Goal: Transaction & Acquisition: Purchase product/service

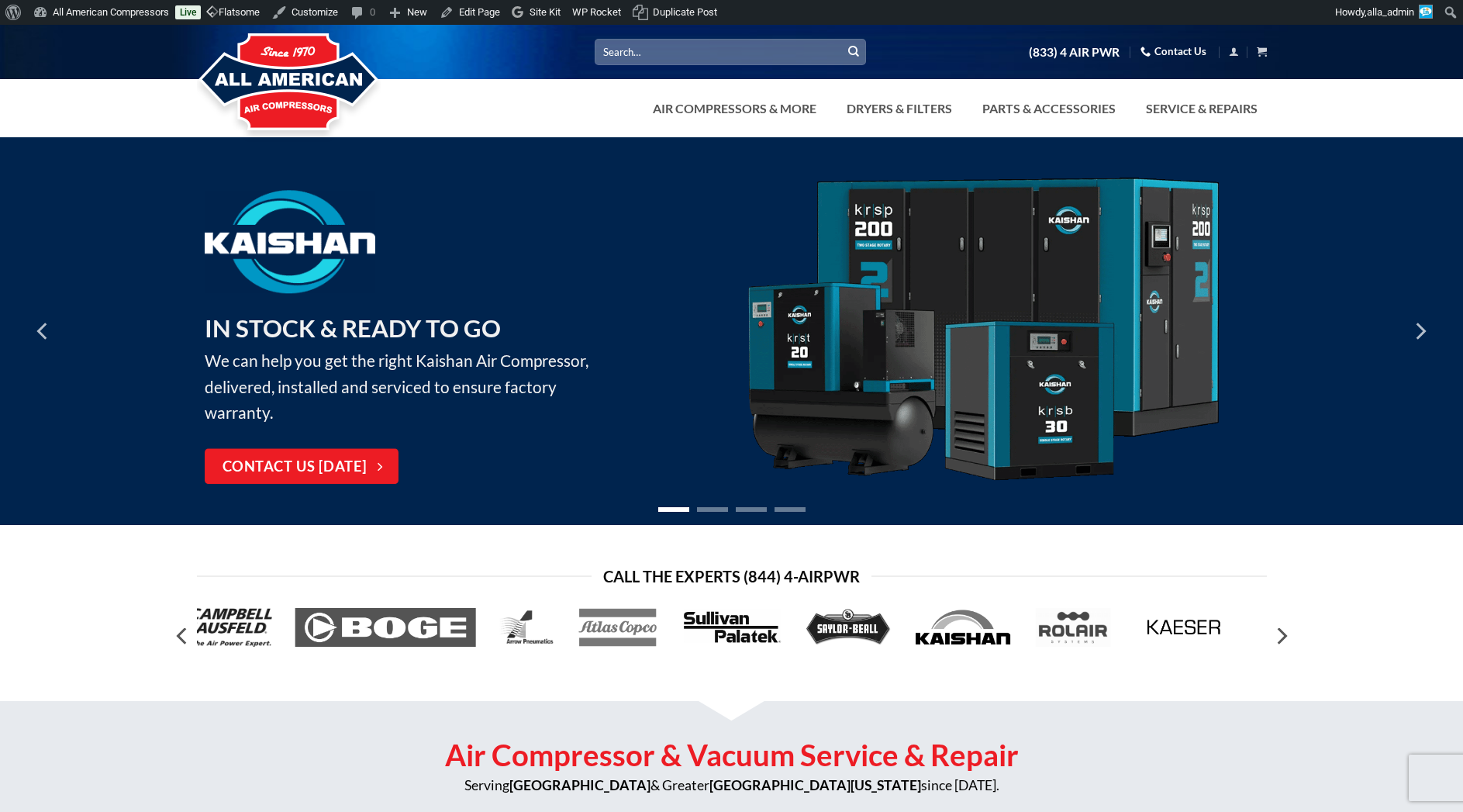
click at [633, 53] on input "Search for:" at bounding box center [731, 51] width 272 height 26
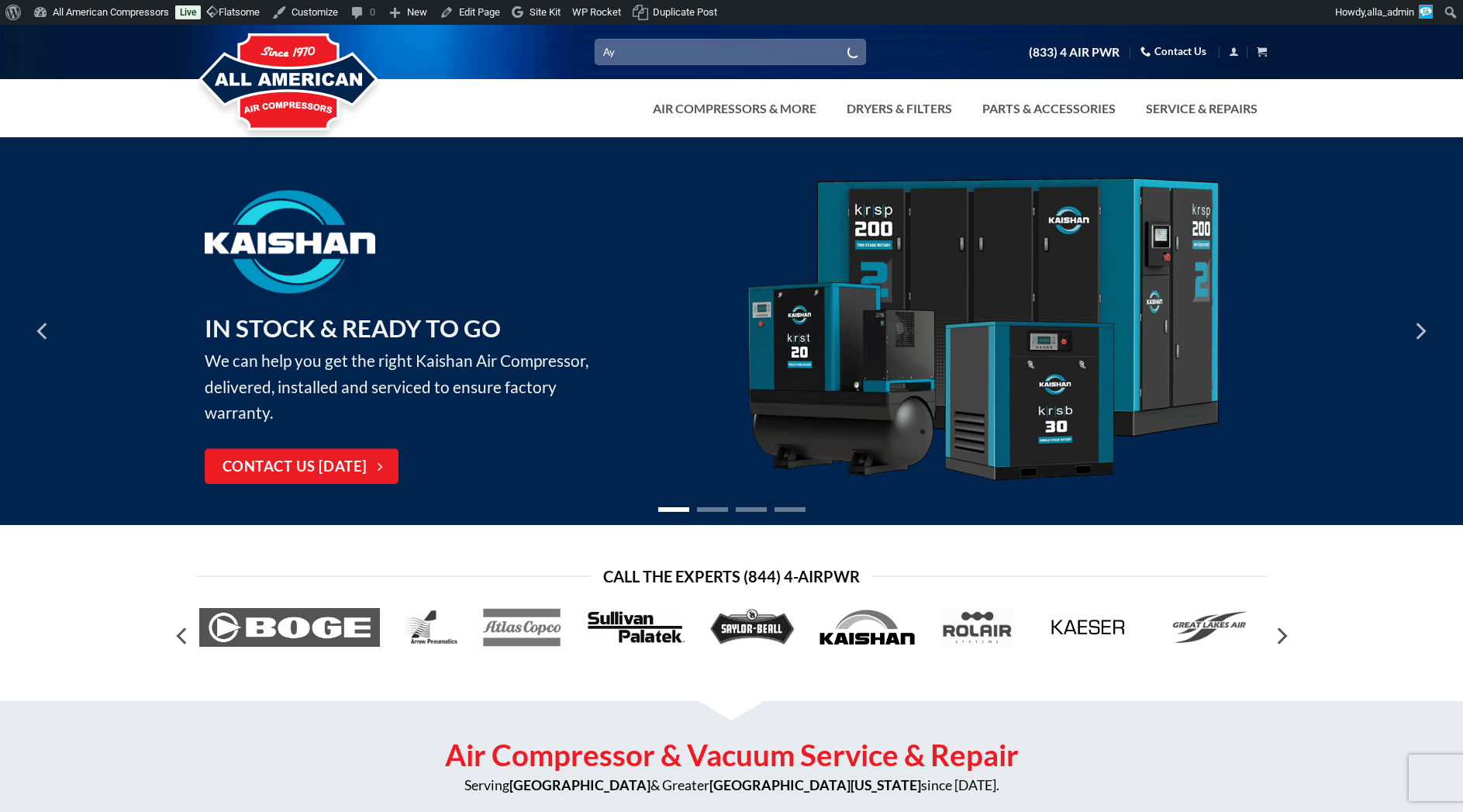
type input "A"
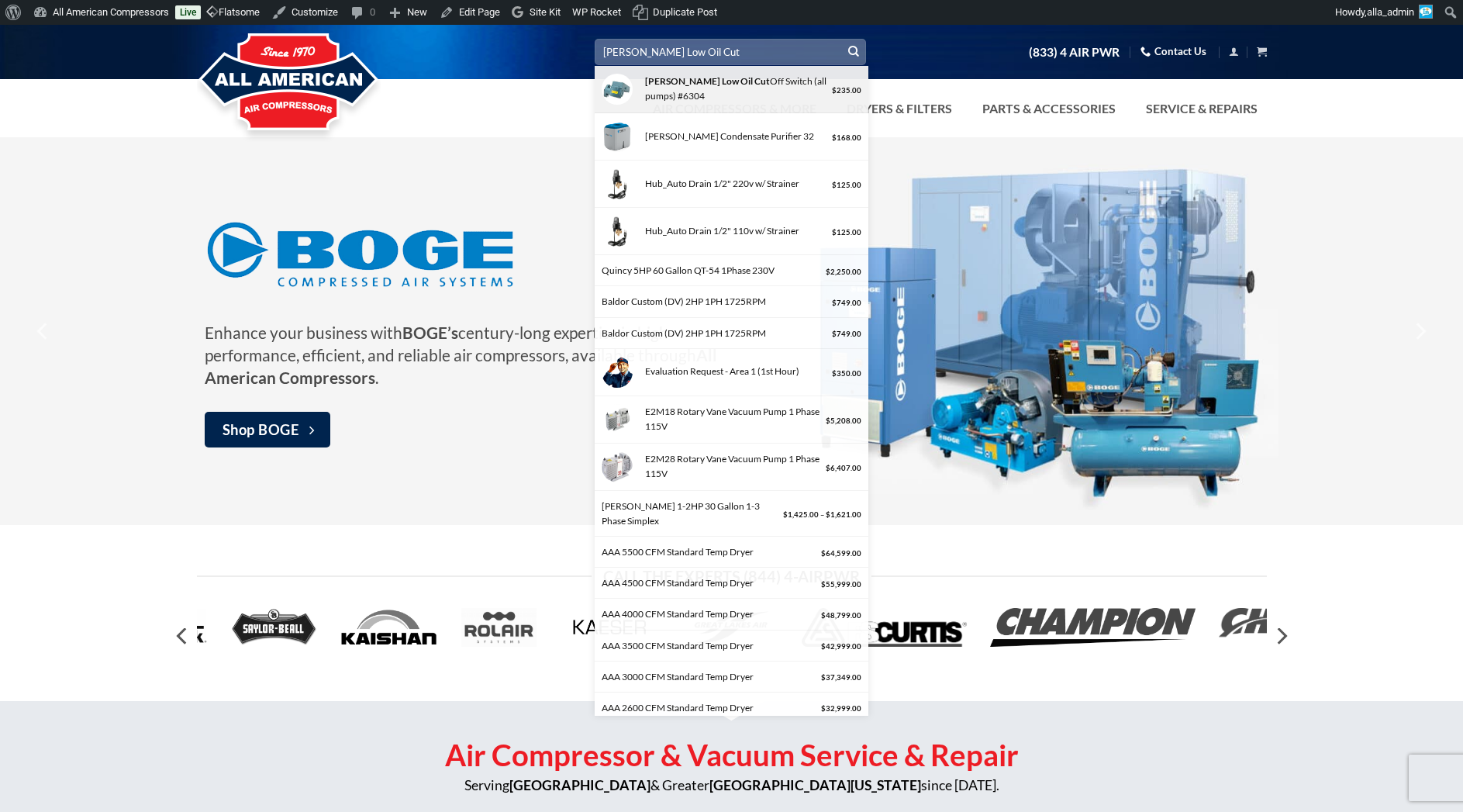
click at [690, 88] on div "Saylor Beall Low Oil Cut Off Switch (all pumps) #6304" at bounding box center [734, 89] width 188 height 30
type input "Saylor Beall Low Oil Cut Off Switch (all pumps) #6304"
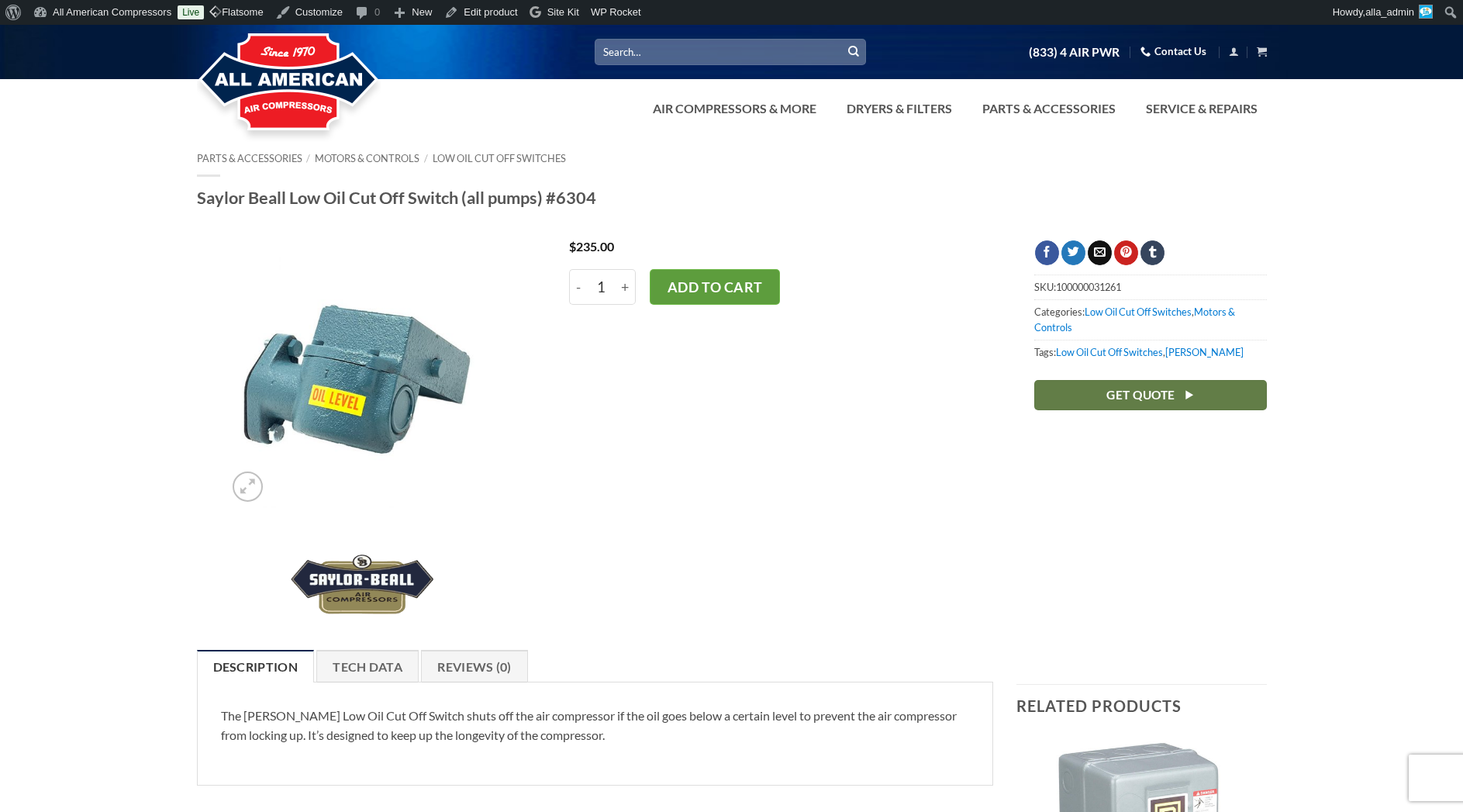
click at [710, 287] on button "Add to cart" at bounding box center [715, 286] width 130 height 35
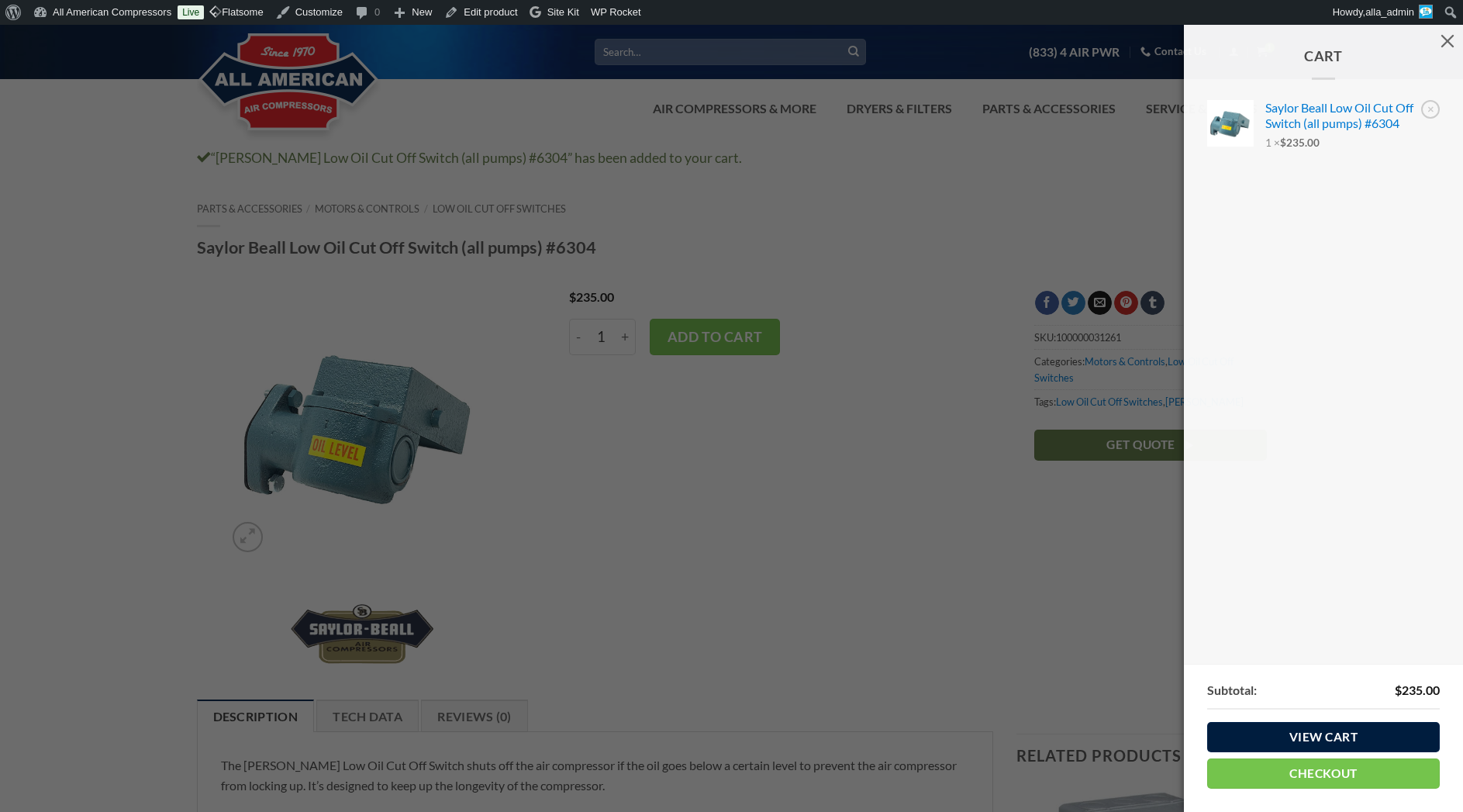
click at [1336, 739] on link "View cart" at bounding box center [1323, 736] width 233 height 30
click at [482, 165] on div "Cart × Saylor Beall Low Oil Cut Off Switch (all pumps) #6304 1 × $ 235.00 Subto…" at bounding box center [732, 406] width 1463 height 812
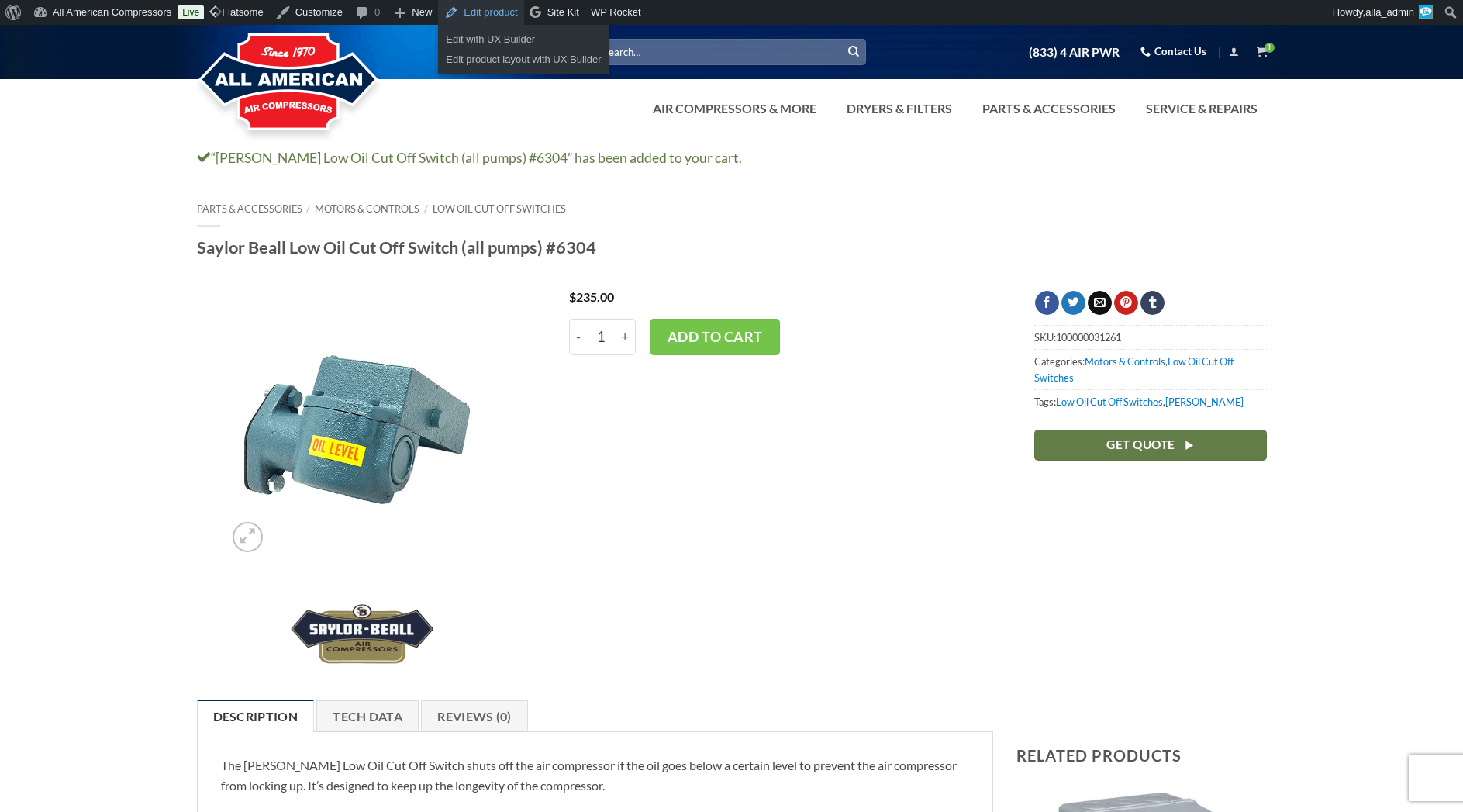
click at [515, 13] on link "Edit product" at bounding box center [481, 12] width 86 height 25
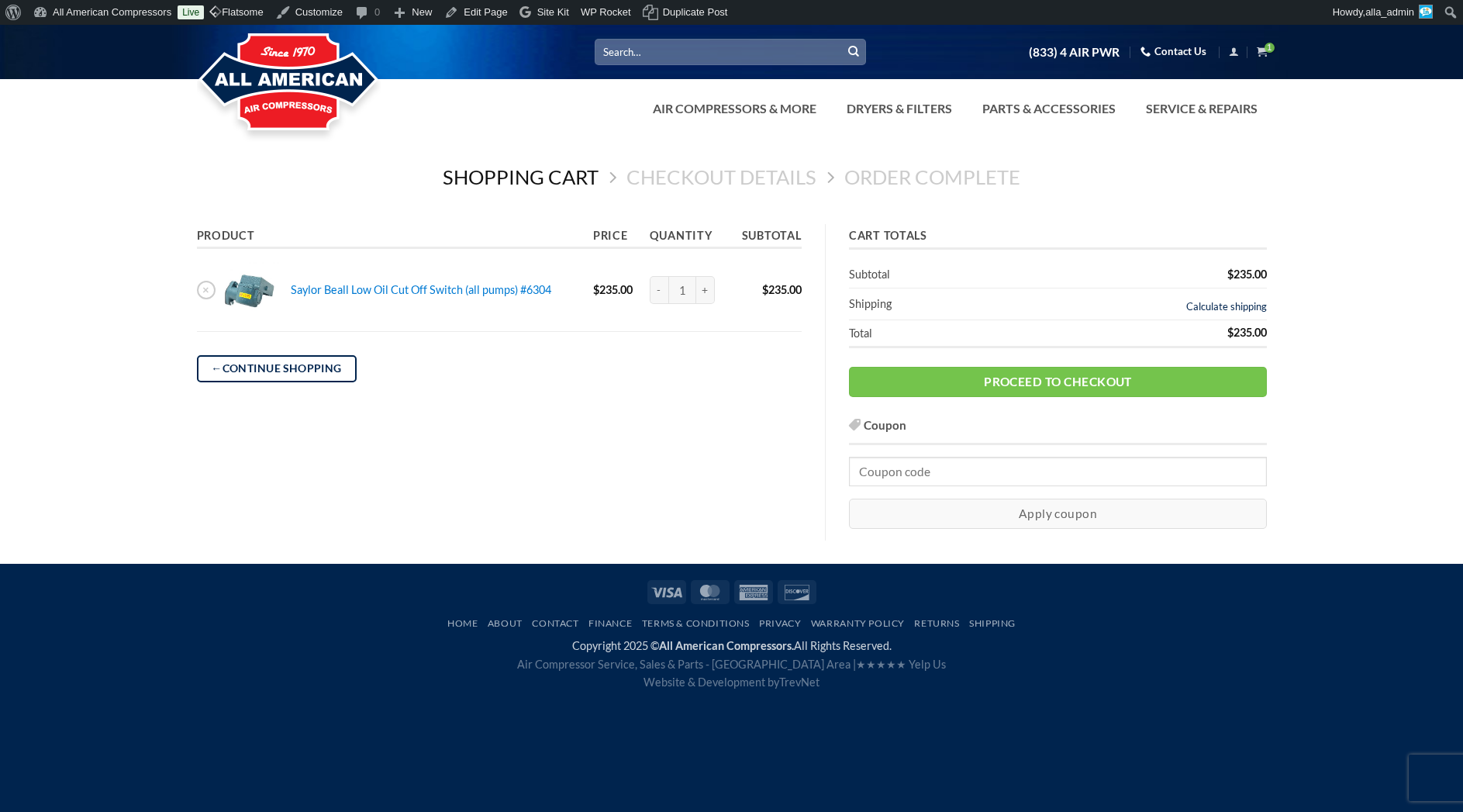
click at [1233, 304] on link "Calculate shipping" at bounding box center [1227, 306] width 81 height 12
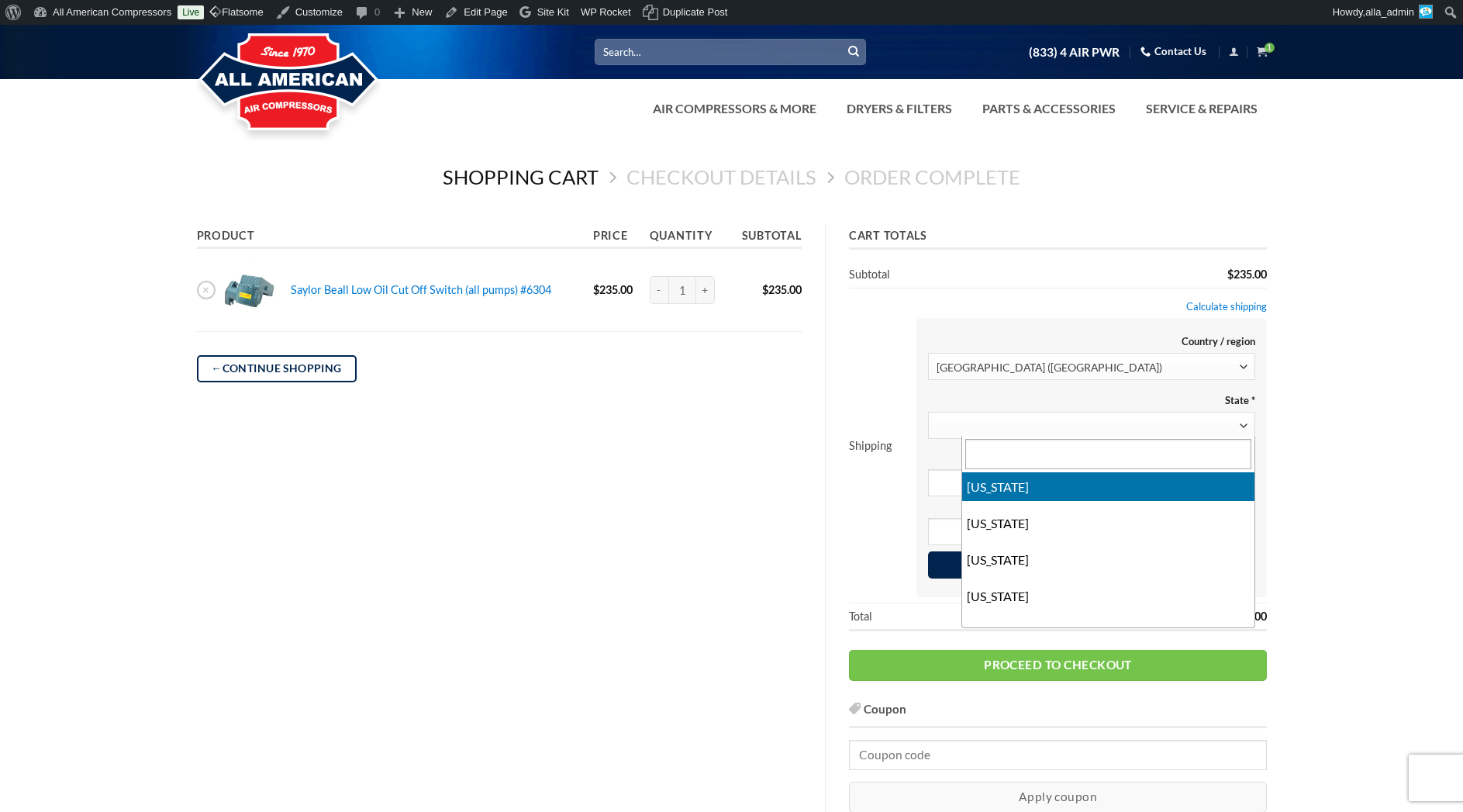
click at [1034, 420] on span at bounding box center [1091, 425] width 327 height 27
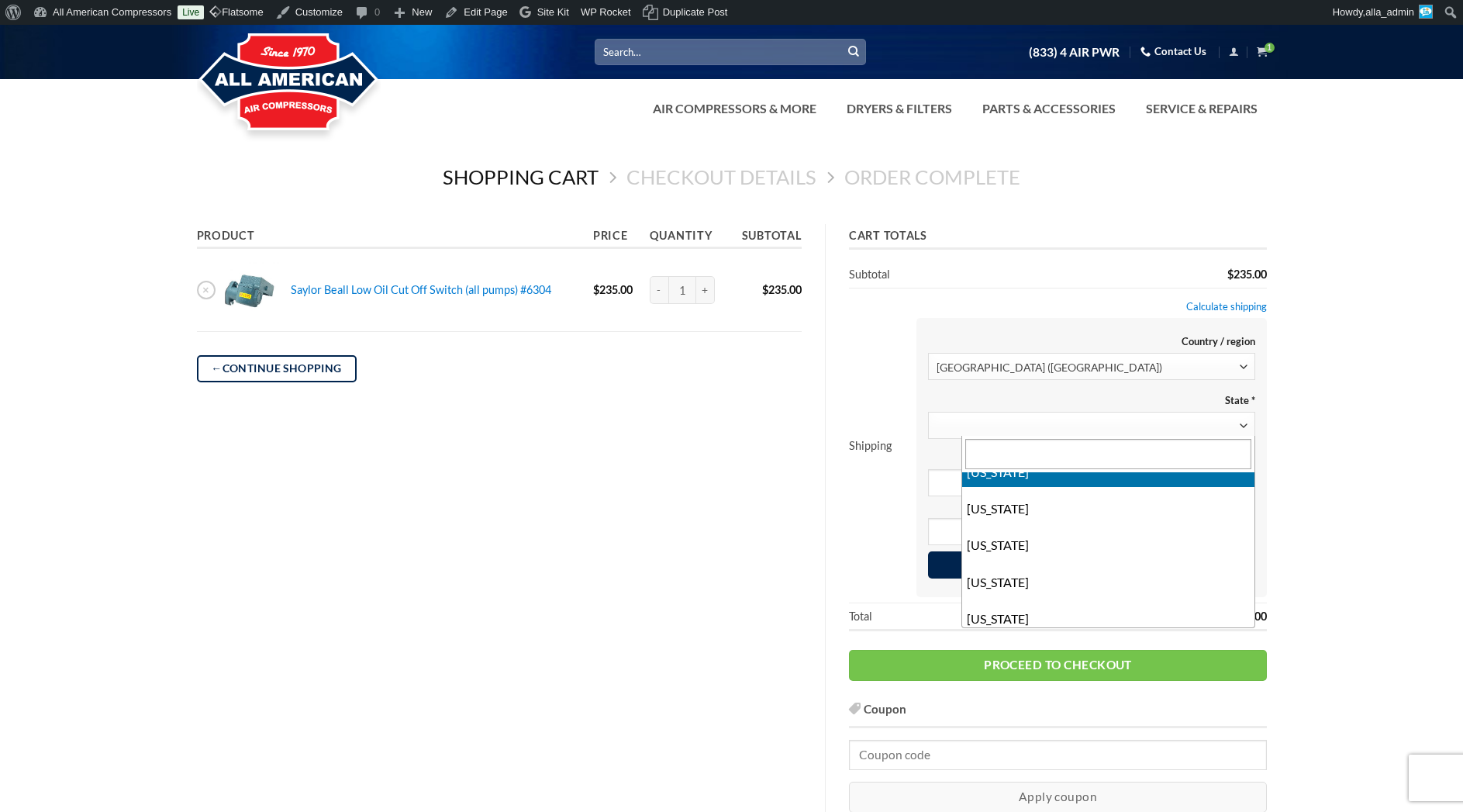
scroll to position [96, 0]
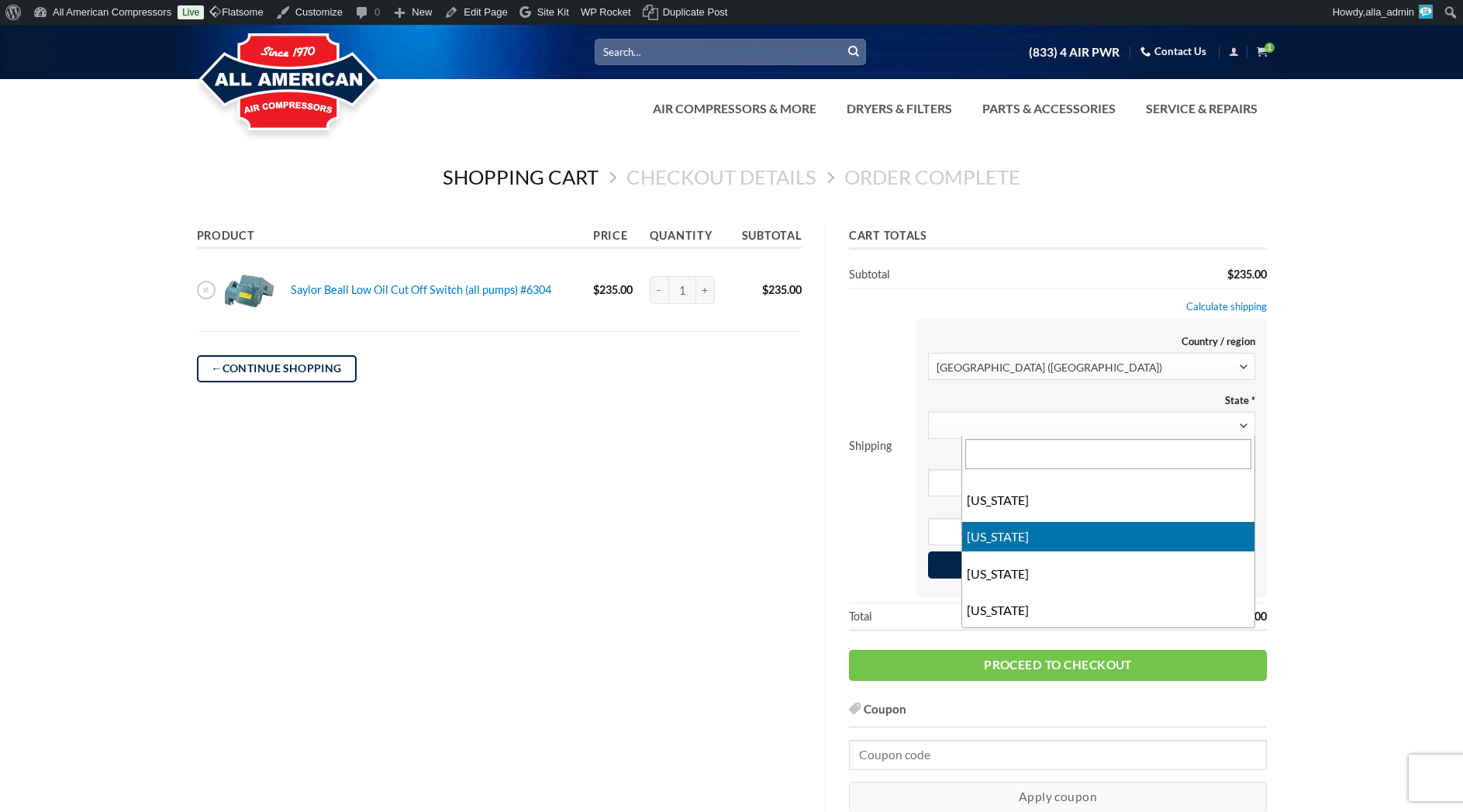
select select "CA"
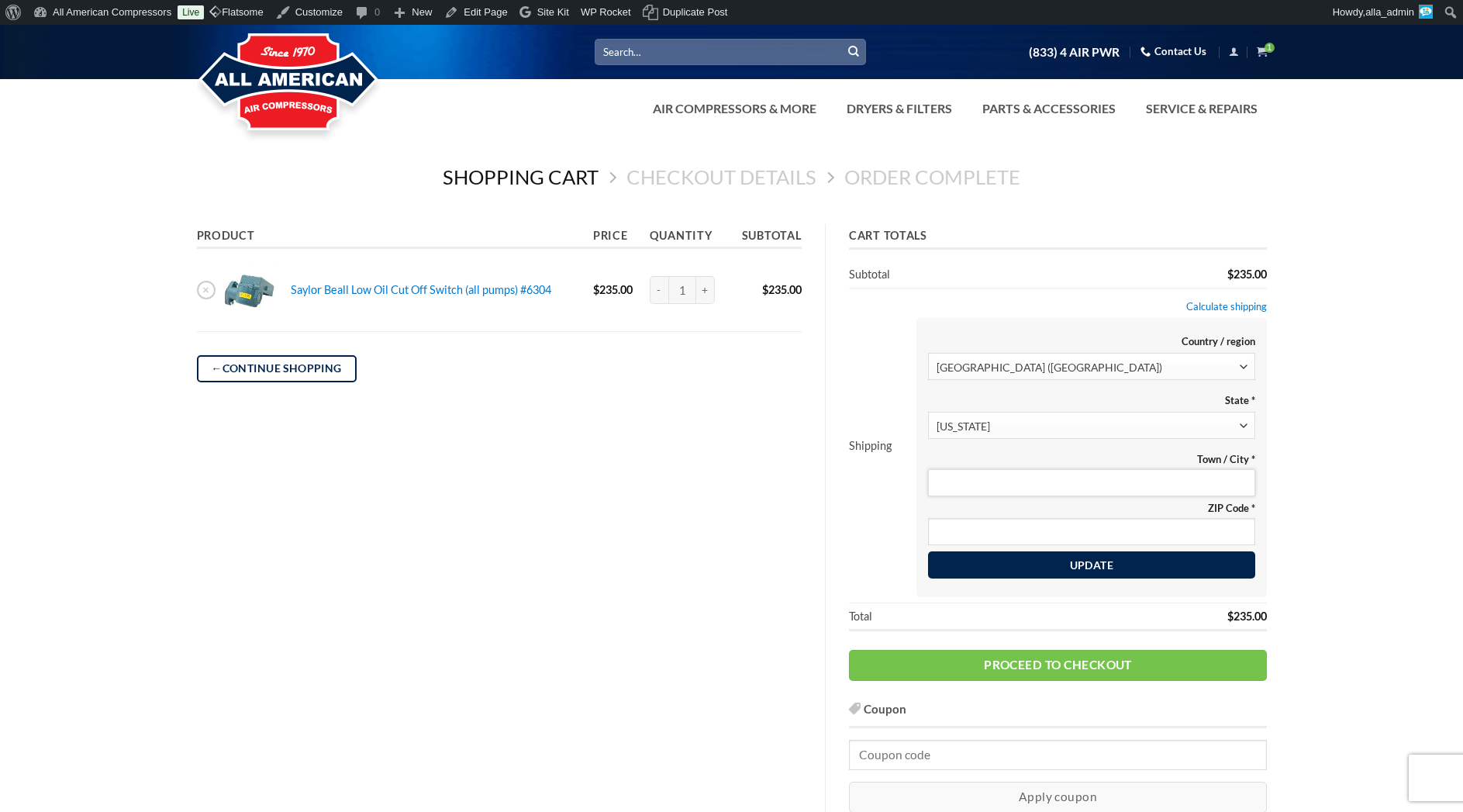
click at [1021, 479] on input "Town / City *" at bounding box center [1091, 482] width 327 height 27
type input "Rocklin"
type input "95765"
click at [1031, 564] on button "Update" at bounding box center [1091, 564] width 327 height 28
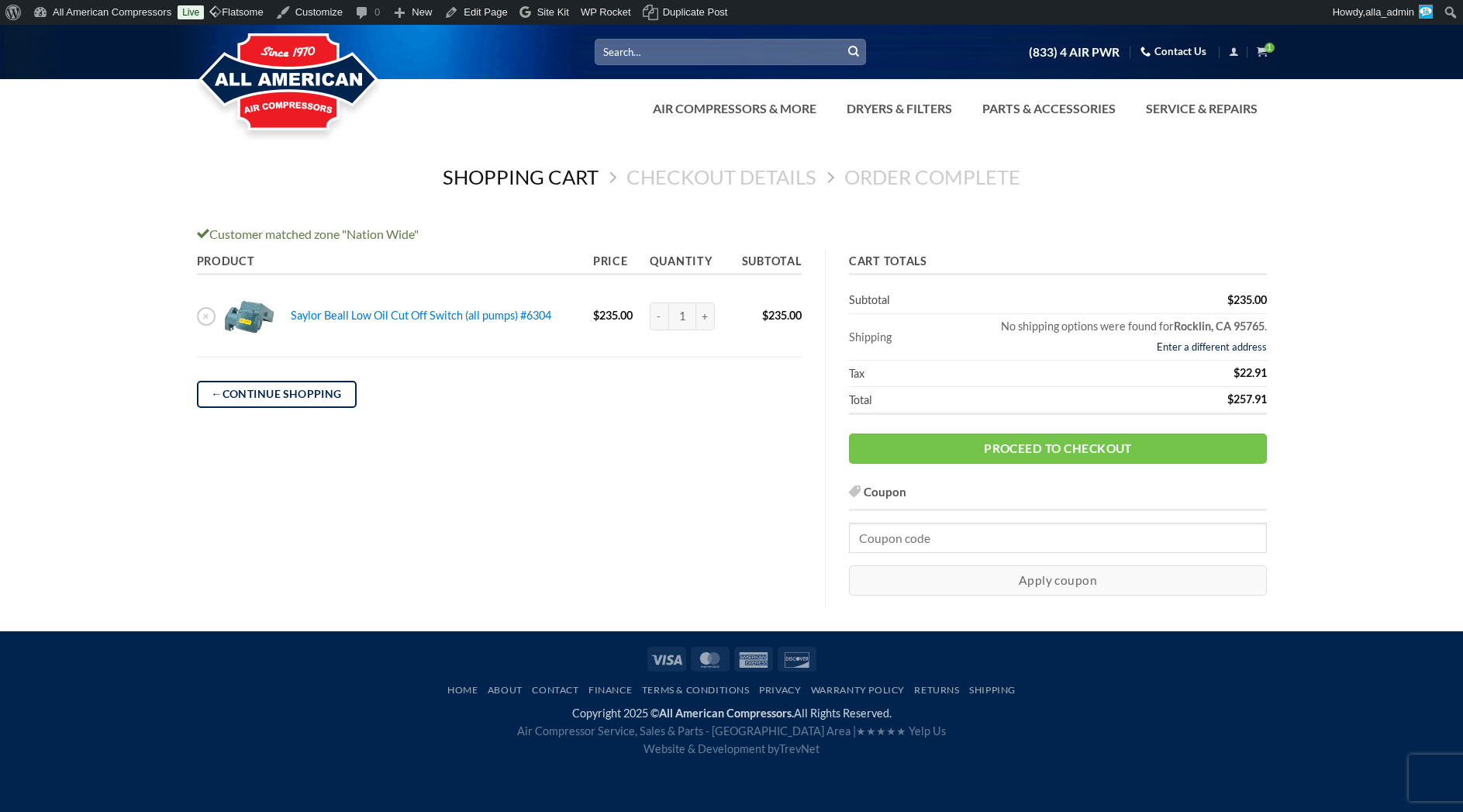
click at [1187, 346] on link "Enter a different address" at bounding box center [1212, 346] width 110 height 12
select select "CA"
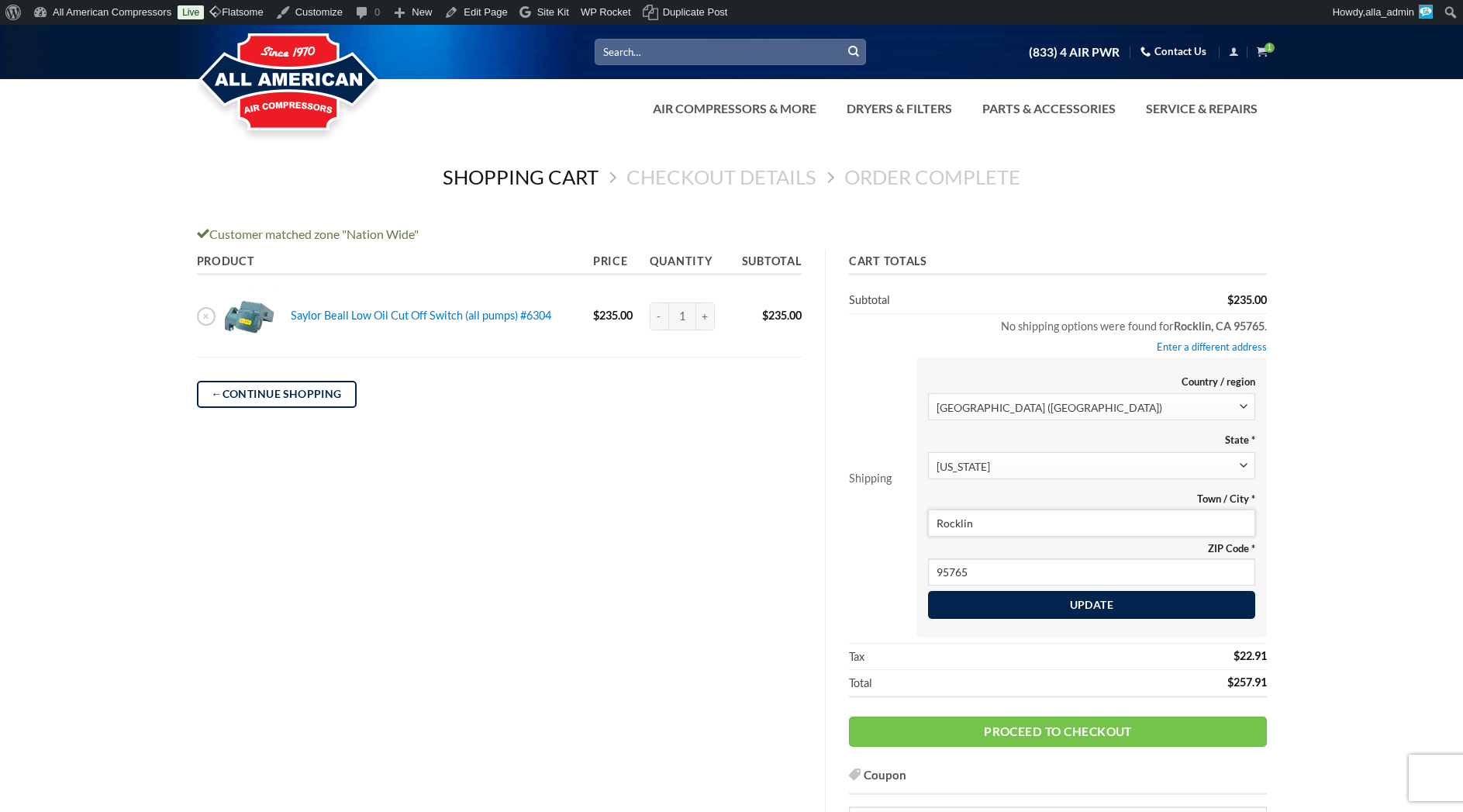
click at [982, 521] on input "Rocklin" at bounding box center [1091, 522] width 327 height 27
type input "Palmdale"
paste input "3599"
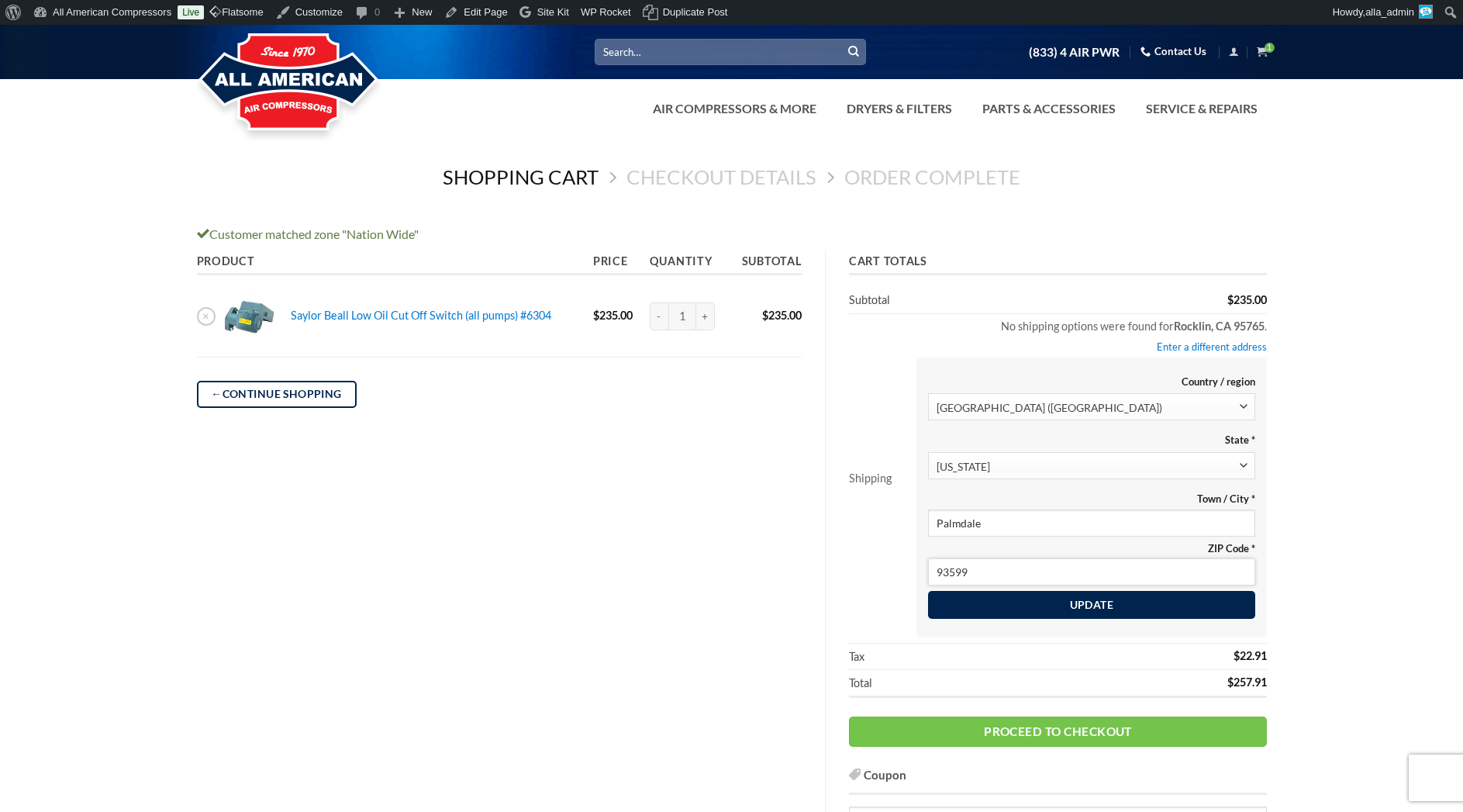
type input "93599"
click at [753, 542] on div "Product Price Quantity Subtotal × Saylor Beall Low Oil Cut Off Switch (all pump…" at bounding box center [499, 569] width 652 height 641
click at [1061, 608] on button "Update" at bounding box center [1091, 606] width 327 height 28
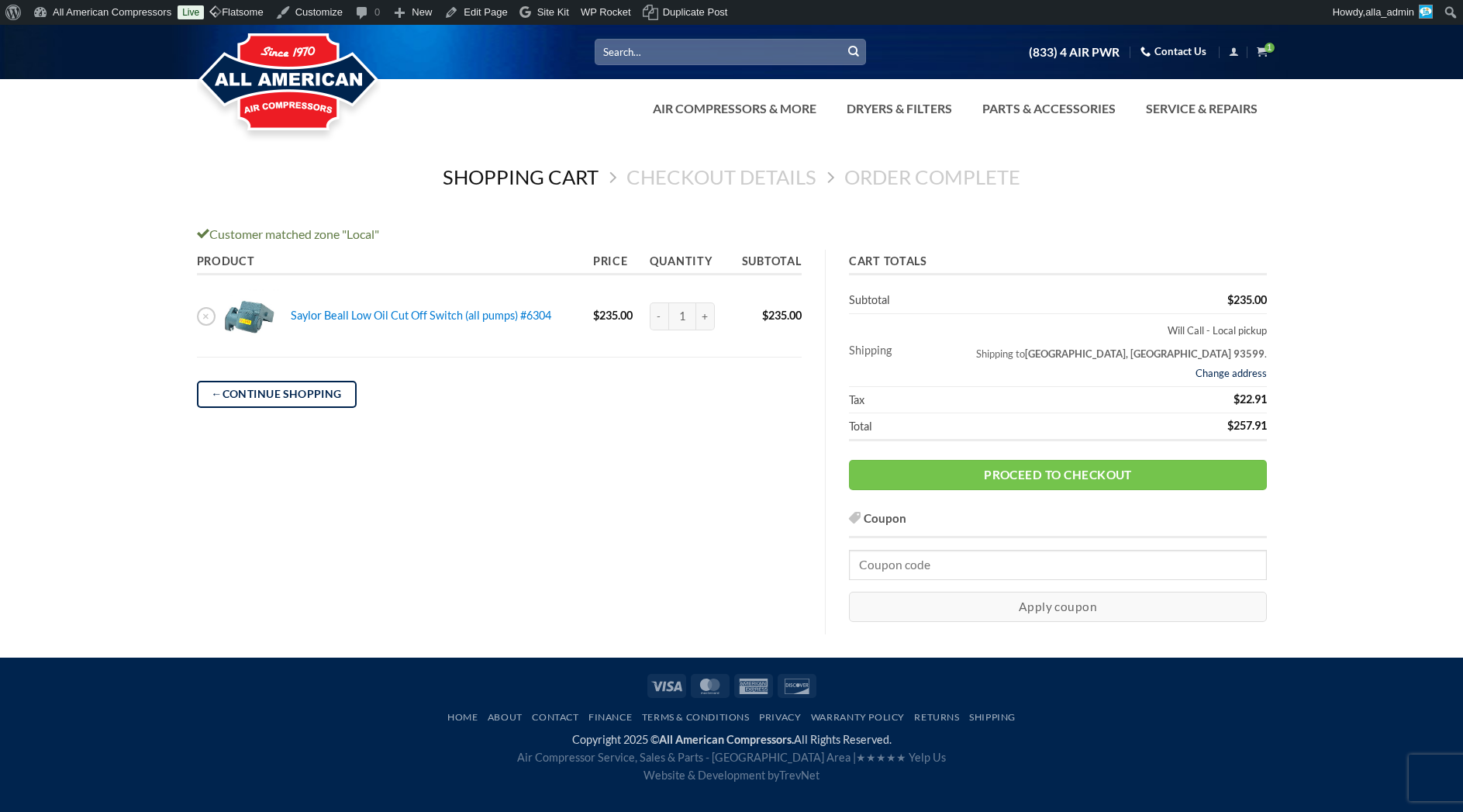
click at [1233, 371] on link "Change address" at bounding box center [1231, 373] width 72 height 12
select select "CA"
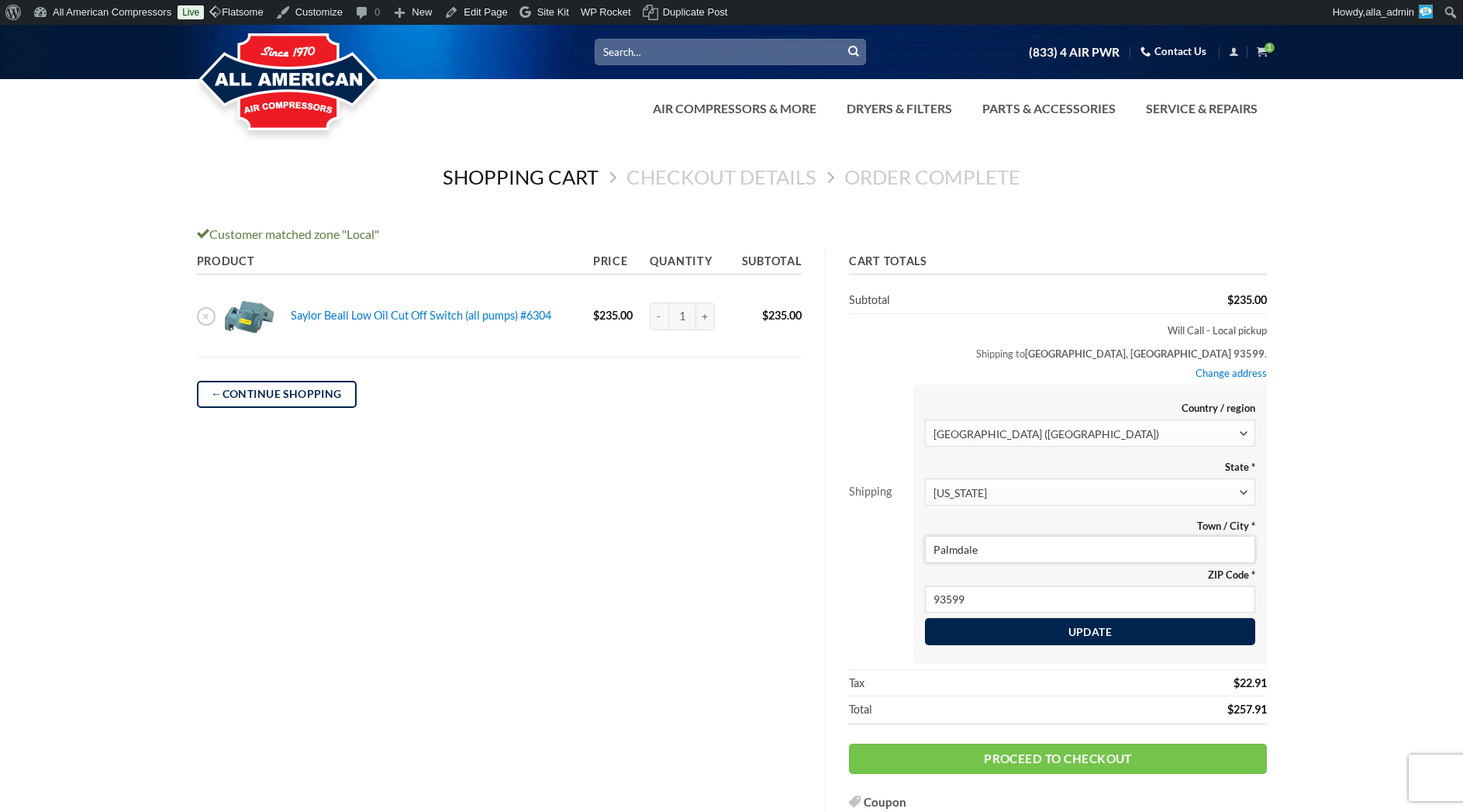
click at [1025, 551] on input "Palmdale" at bounding box center [1089, 549] width 331 height 27
type input "Rocklin"
type input "95765"
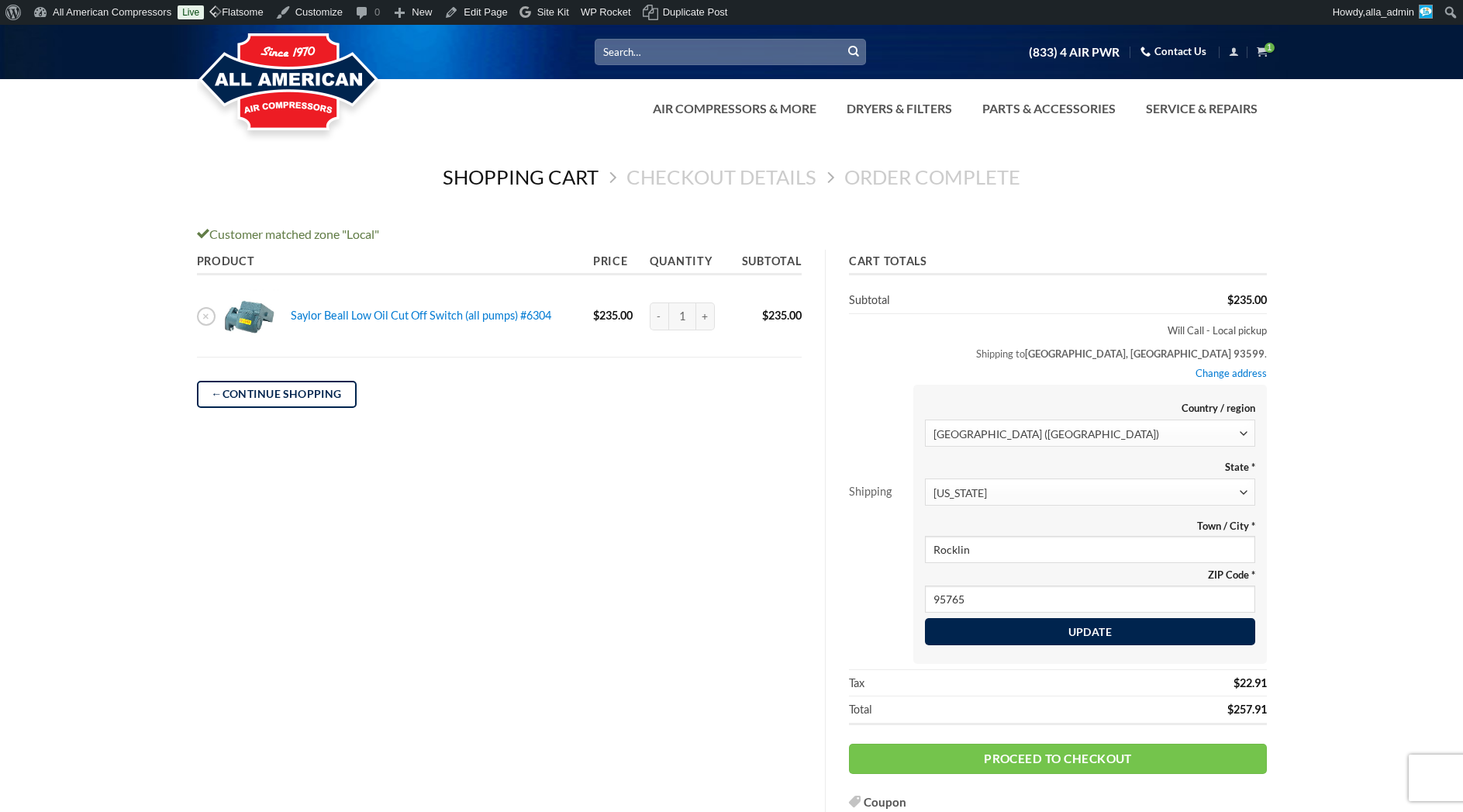
click at [903, 570] on th "Shipping" at bounding box center [878, 493] width 58 height 357
click at [1074, 642] on button "Update" at bounding box center [1089, 632] width 331 height 28
